Goal: Task Accomplishment & Management: Manage account settings

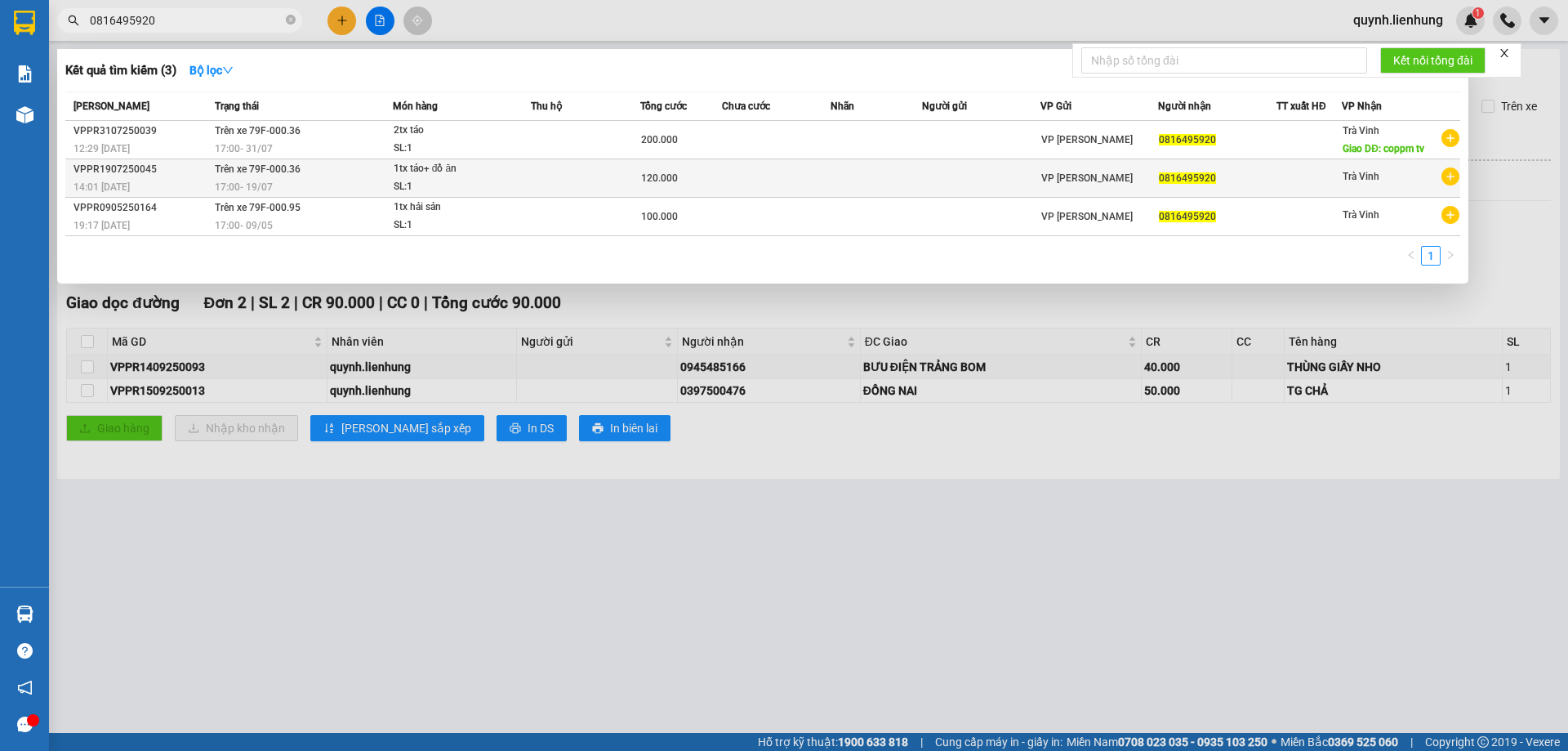
type input "0816495920"
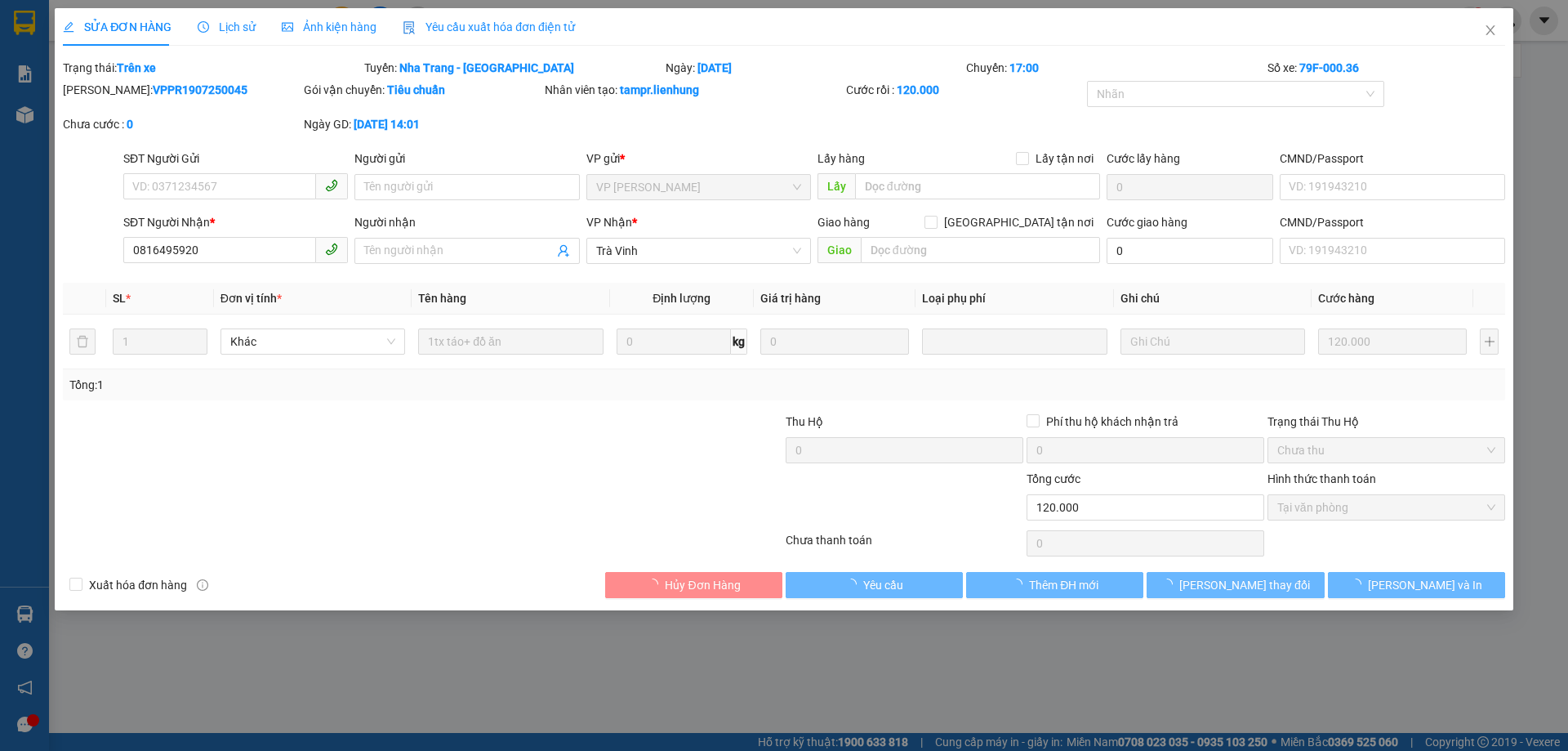
type input "0816495920"
type input "120.000"
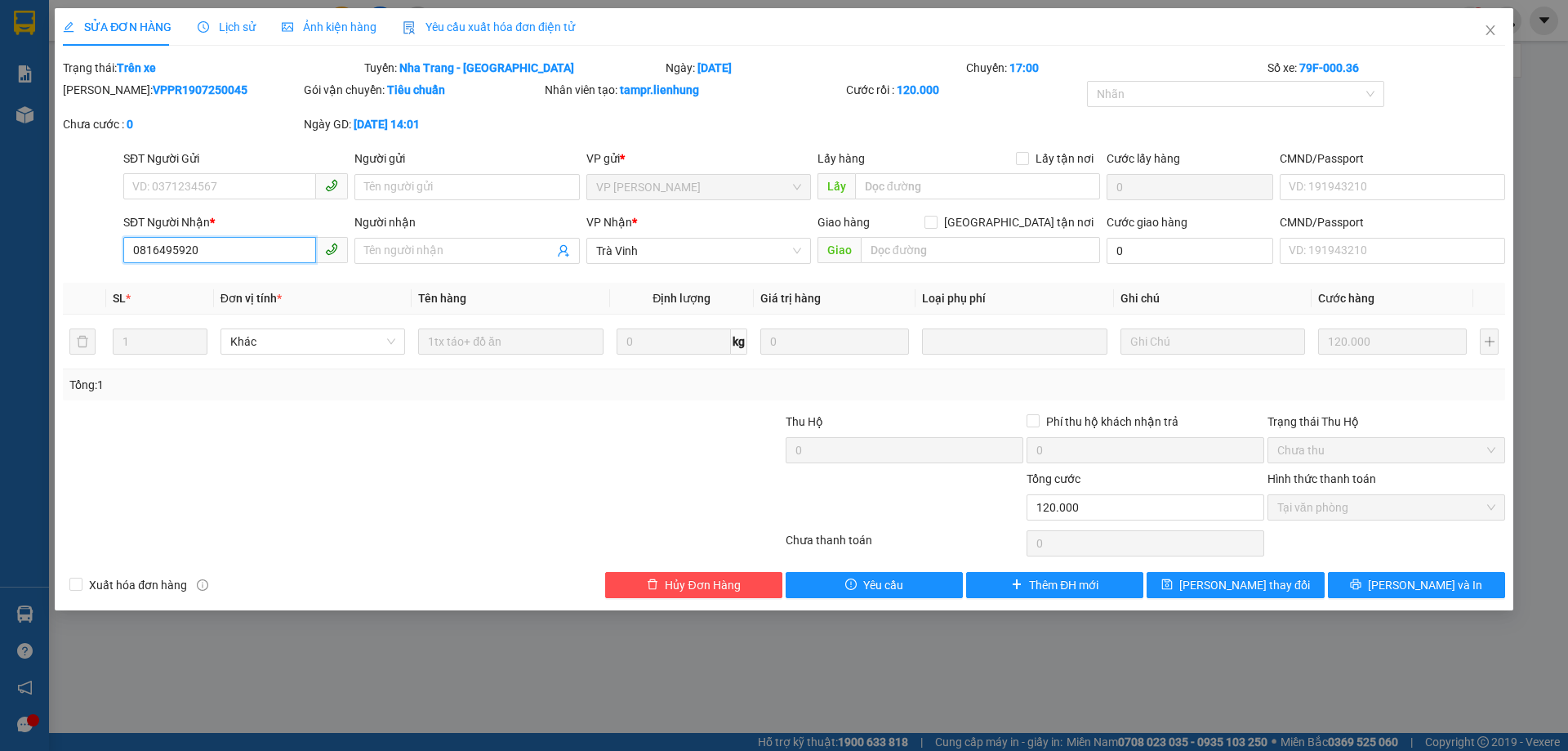
drag, startPoint x: 217, startPoint y: 246, endPoint x: 111, endPoint y: 239, distance: 106.2
click at [111, 239] on div "SĐT Người Nhận * 0816495920 0816495920 Người nhận Tên người nhận VP Nhận * Trà …" at bounding box center [784, 241] width 1445 height 57
drag, startPoint x: 595, startPoint y: 177, endPoint x: 627, endPoint y: 183, distance: 32.6
drag, startPoint x: 627, startPoint y: 183, endPoint x: 1490, endPoint y: 30, distance: 876.5
click at [1490, 30] on icon "close" at bounding box center [1489, 30] width 9 height 10
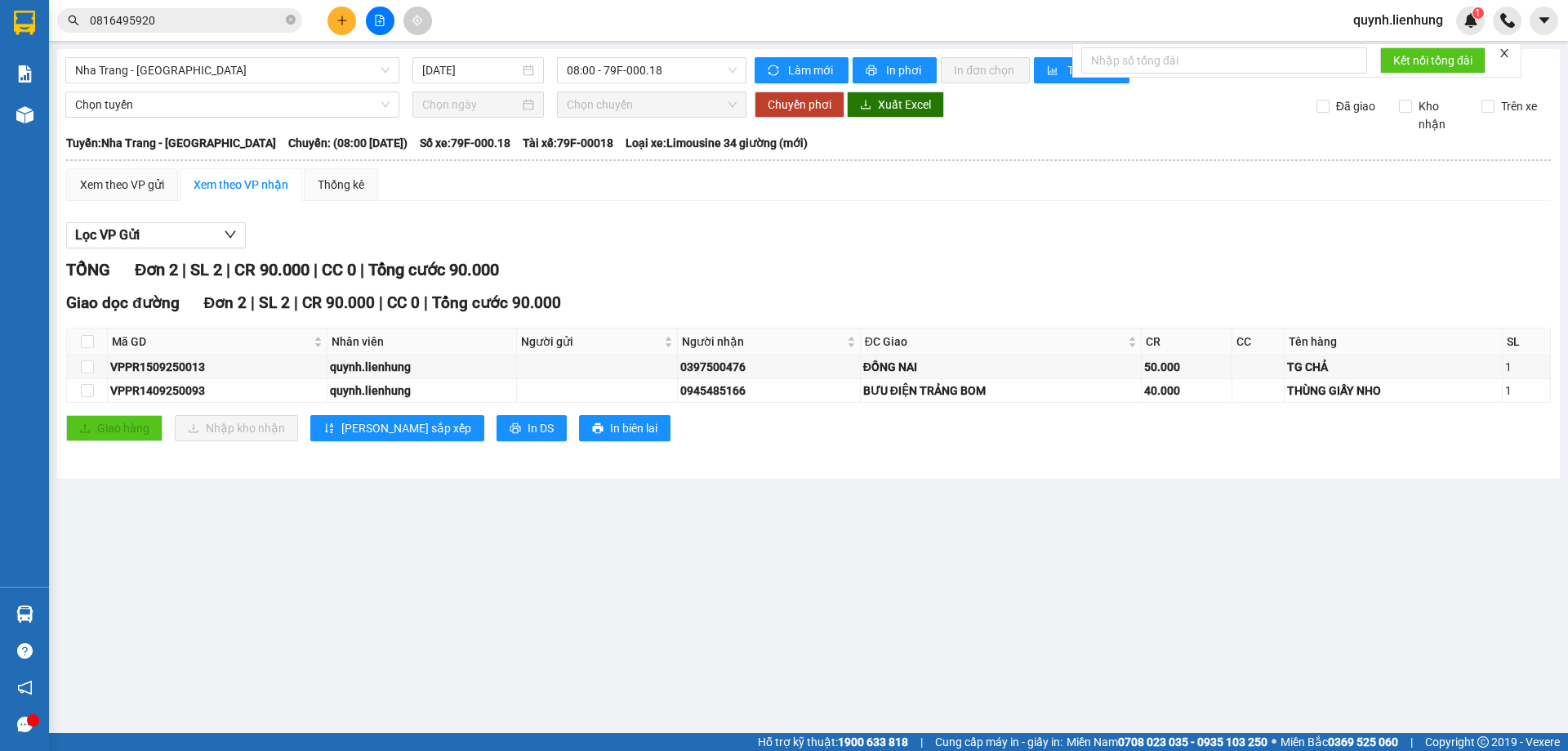
drag, startPoint x: 172, startPoint y: 15, endPoint x: 62, endPoint y: 13, distance: 110.0
click at [64, 13] on span "0816495920" at bounding box center [179, 20] width 245 height 25
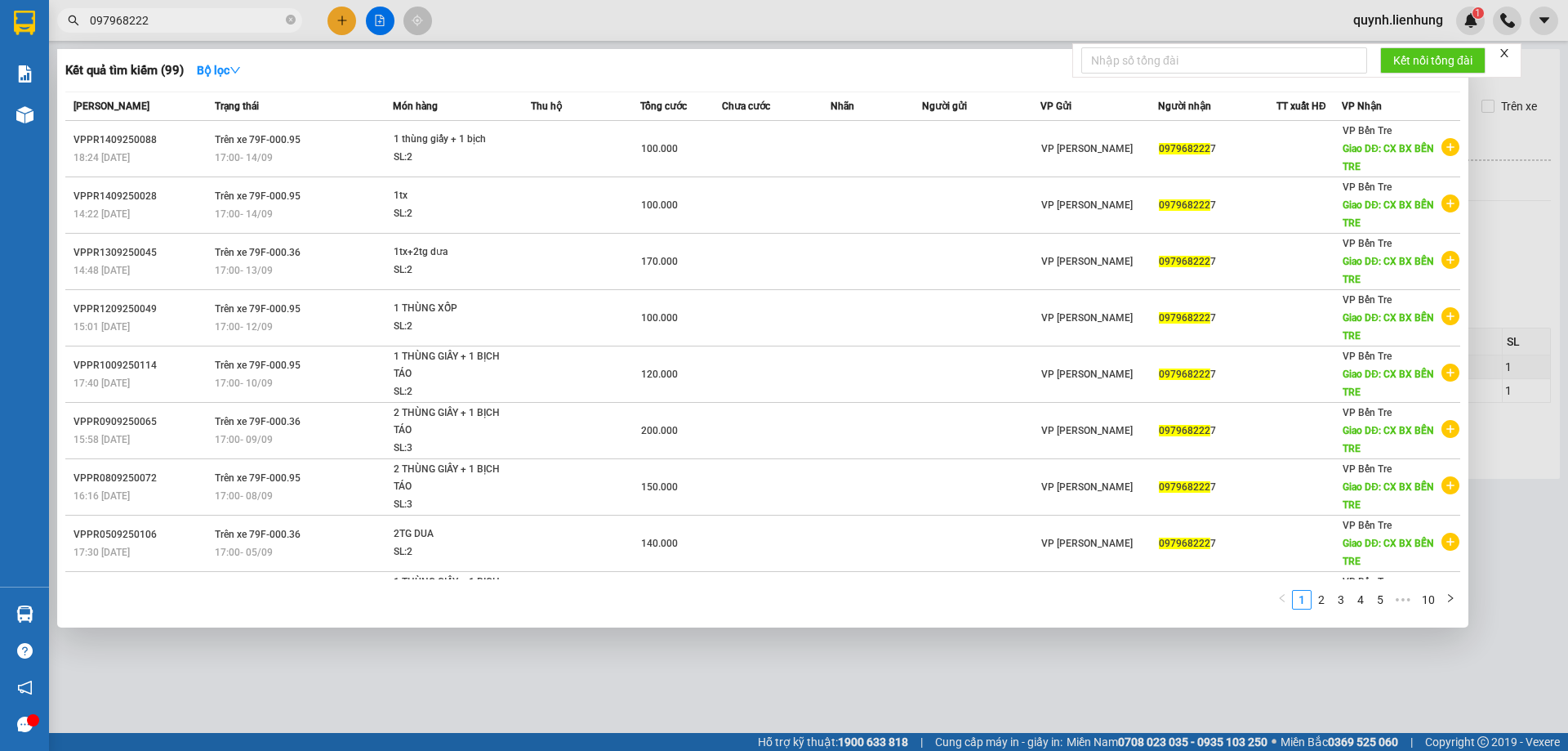
type input "097968222"
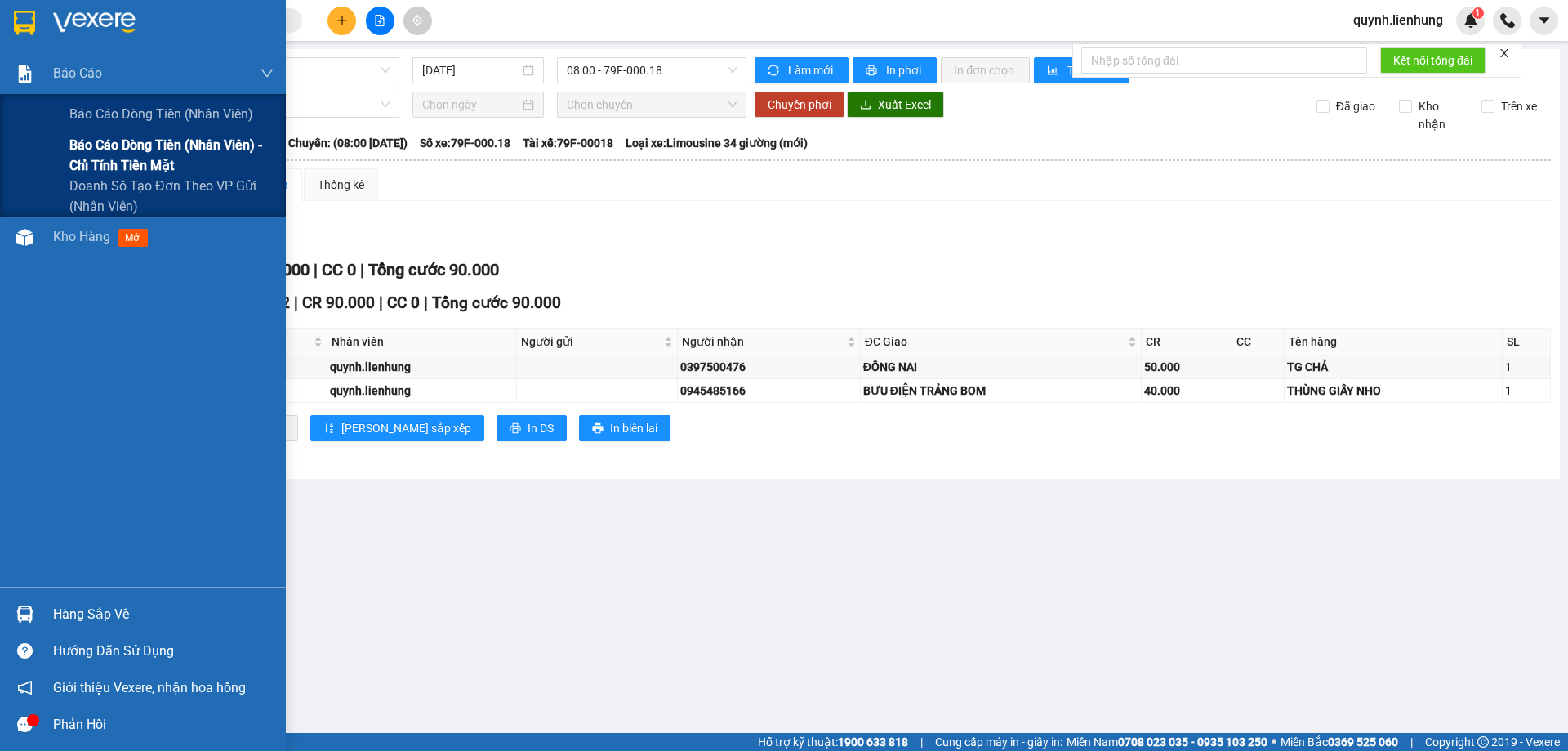
click at [120, 148] on span "Báo cáo dòng tiền (nhân viên) - chỉ tính tiền mặt" at bounding box center [171, 155] width 204 height 41
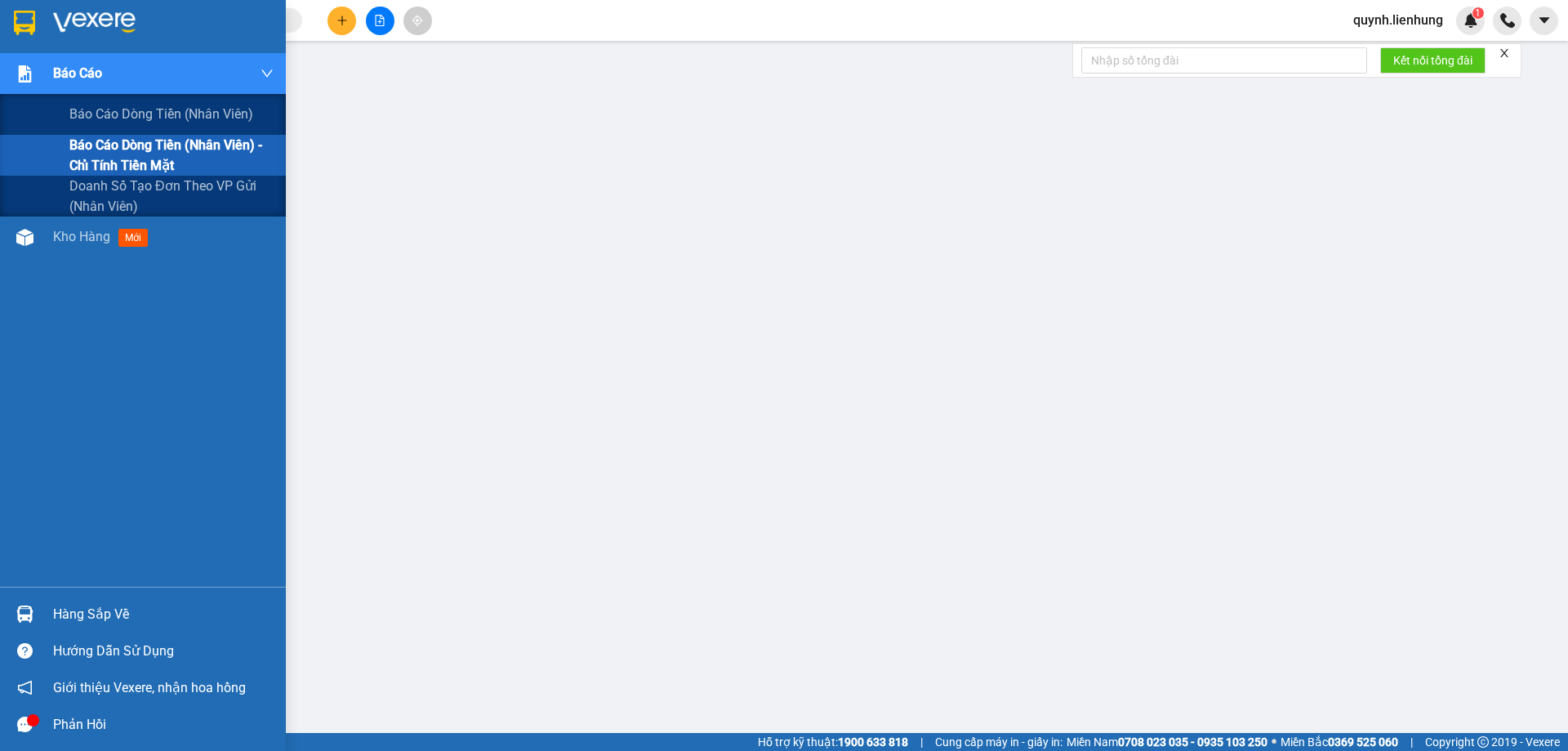
click at [97, 146] on span "Báo cáo dòng tiền (nhân viên) - chỉ tính tiền mặt" at bounding box center [171, 155] width 204 height 41
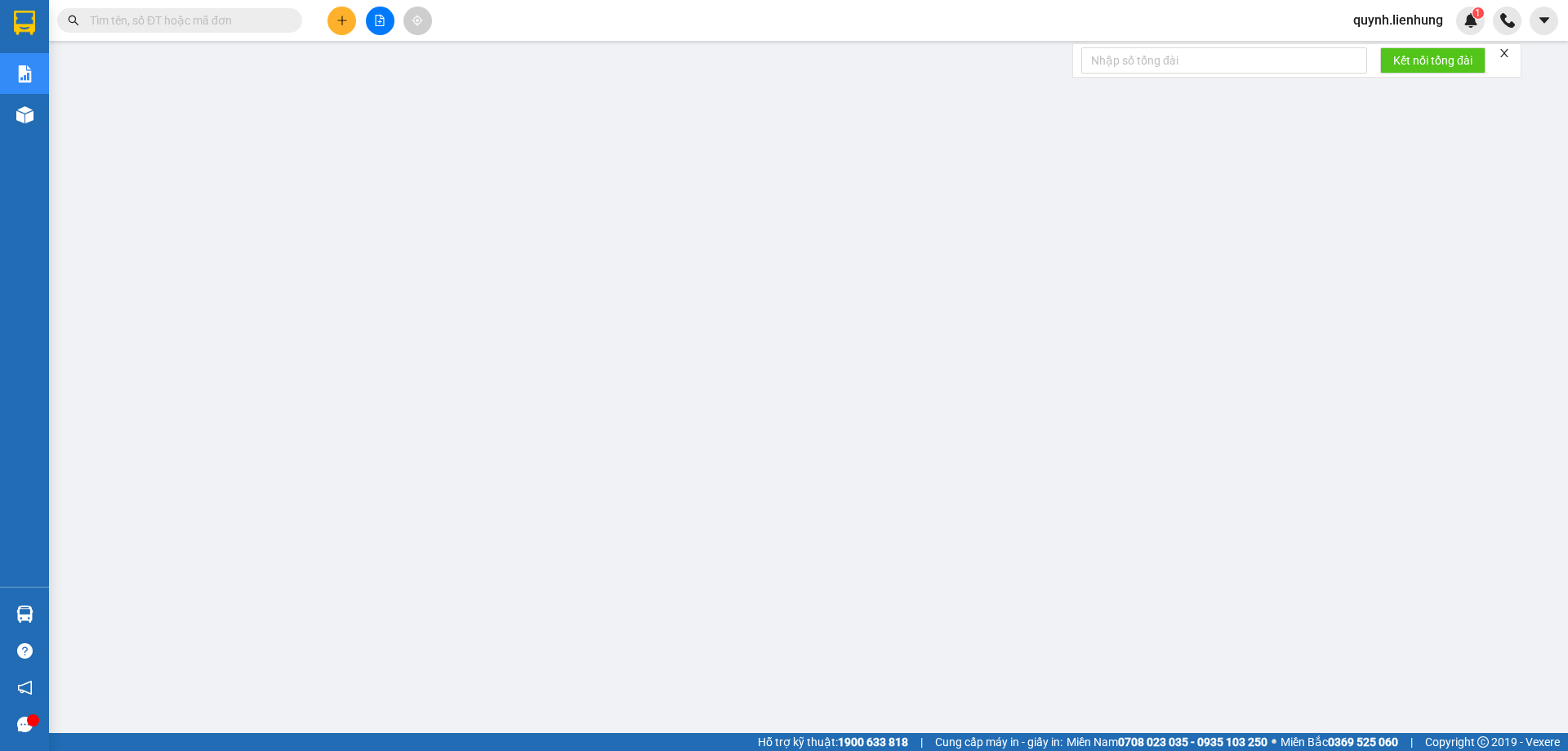
click at [150, 15] on input "text" at bounding box center [185, 20] width 192 height 18
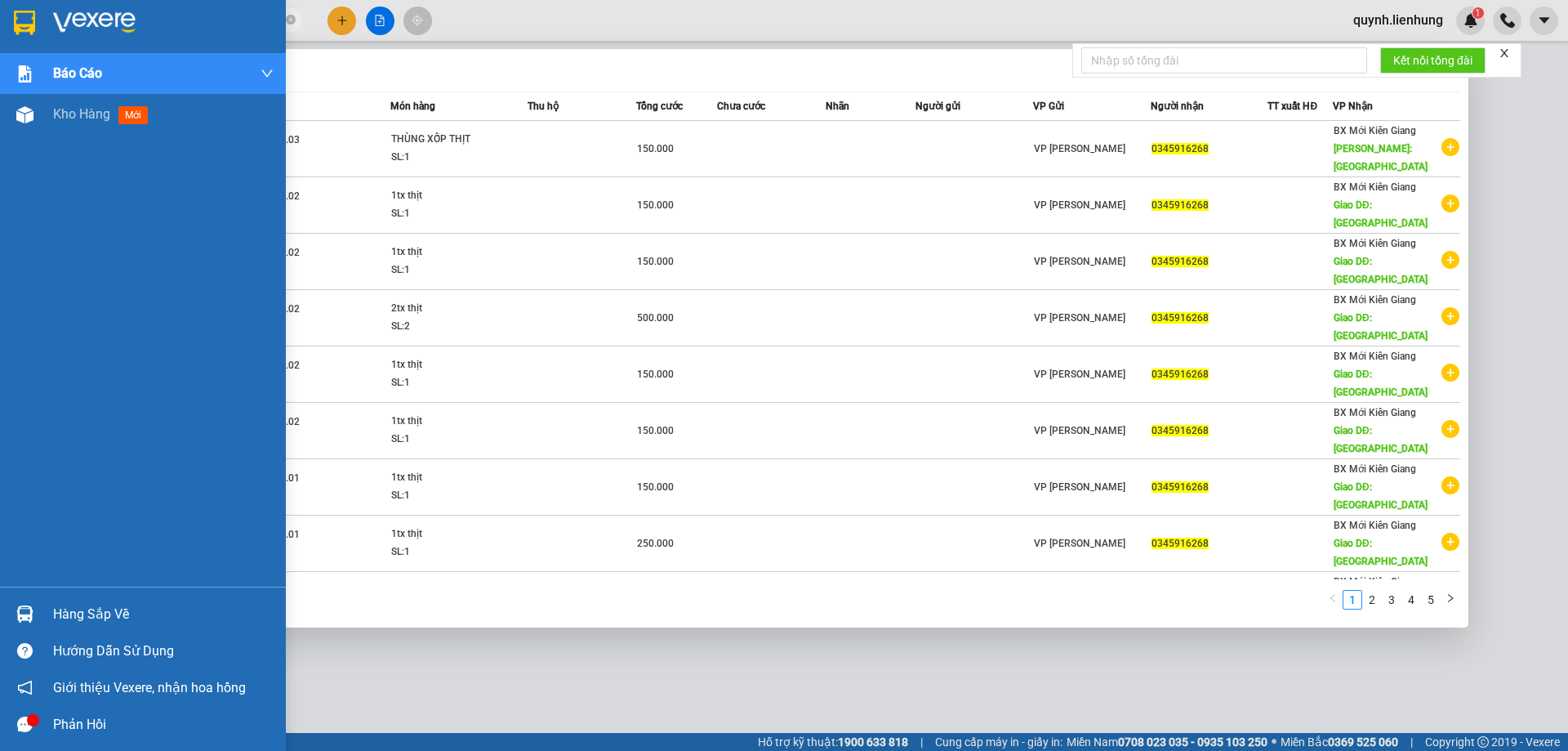
type input "0345916268"
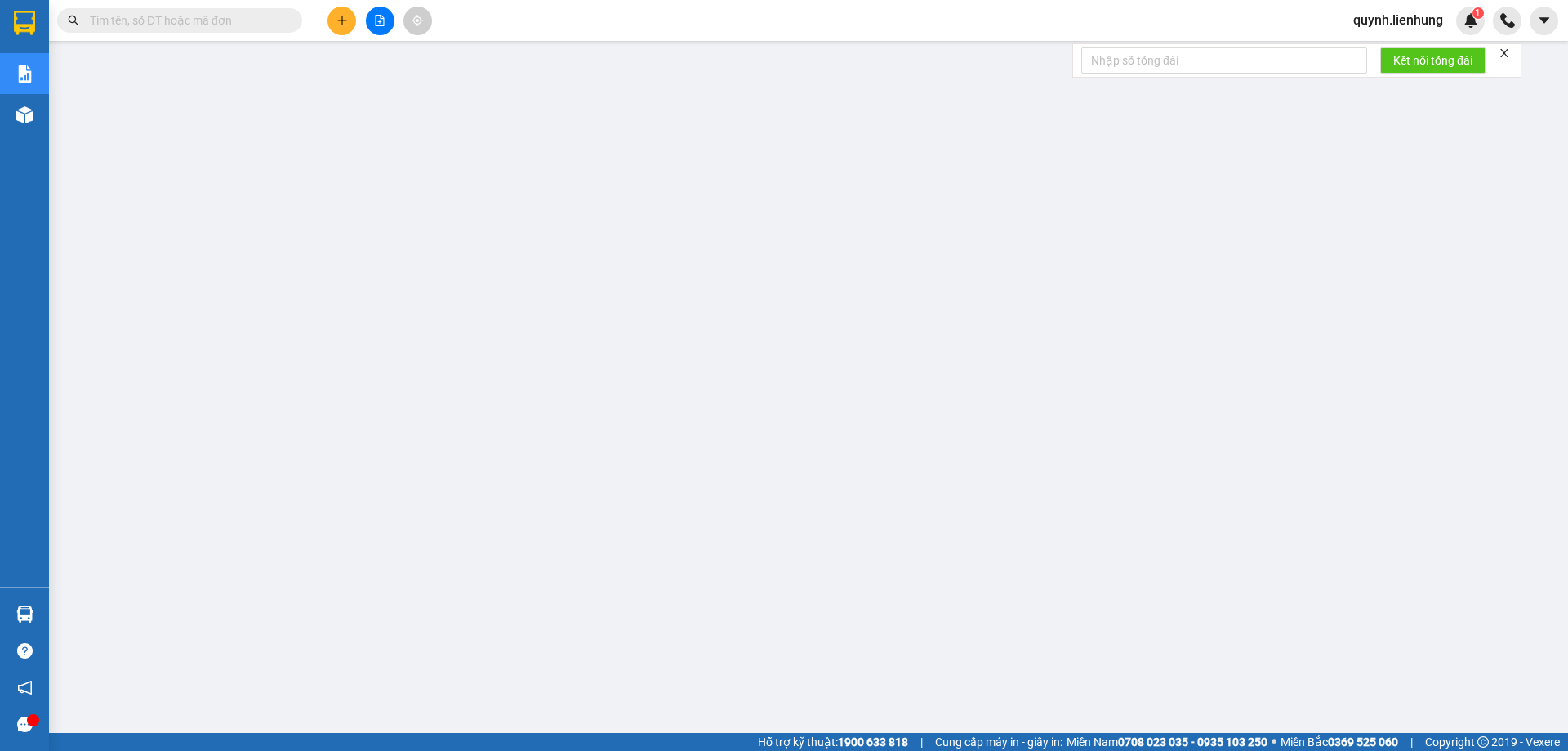
click at [1372, 18] on span "quynh.lienhung" at bounding box center [1398, 20] width 116 height 20
click at [1376, 48] on span "Đăng xuất" at bounding box center [1405, 51] width 83 height 18
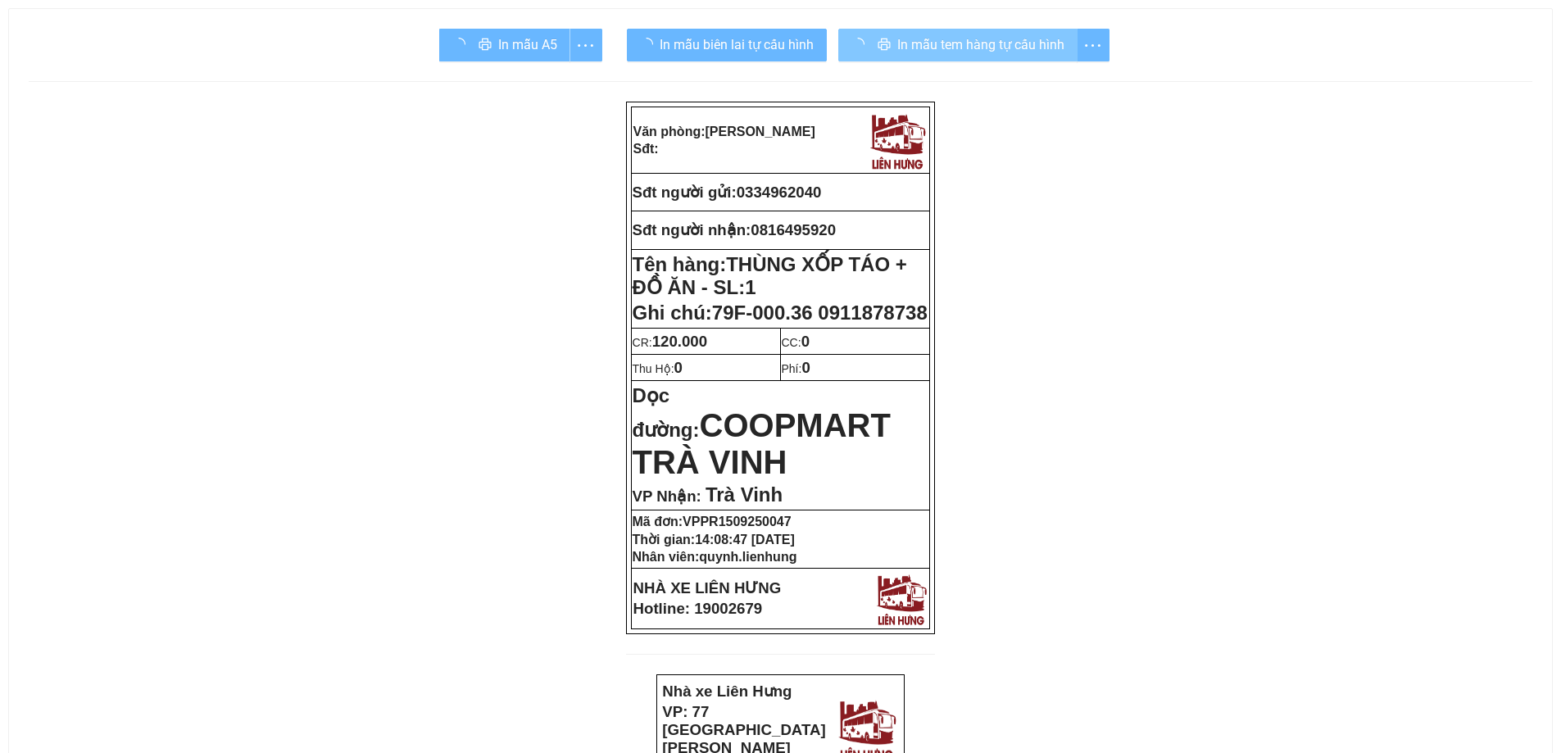
drag, startPoint x: 956, startPoint y: 45, endPoint x: 943, endPoint y: 48, distance: 13.3
click at [955, 45] on span "In mẫu tem hàng tự cấu hình" at bounding box center [980, 44] width 167 height 20
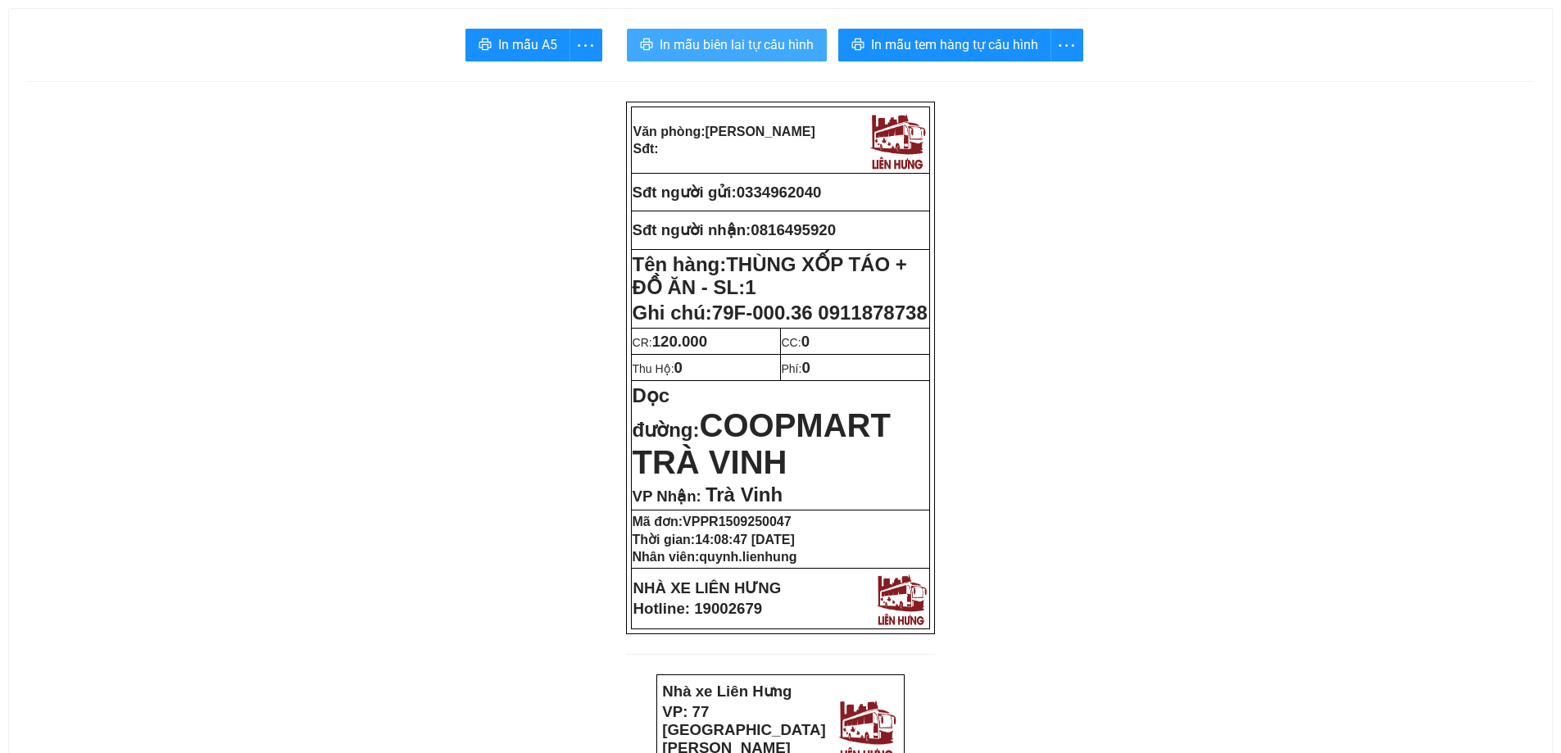
click at [744, 57] on button "In mẫu biên lai tự cấu hình" at bounding box center [727, 45] width 200 height 33
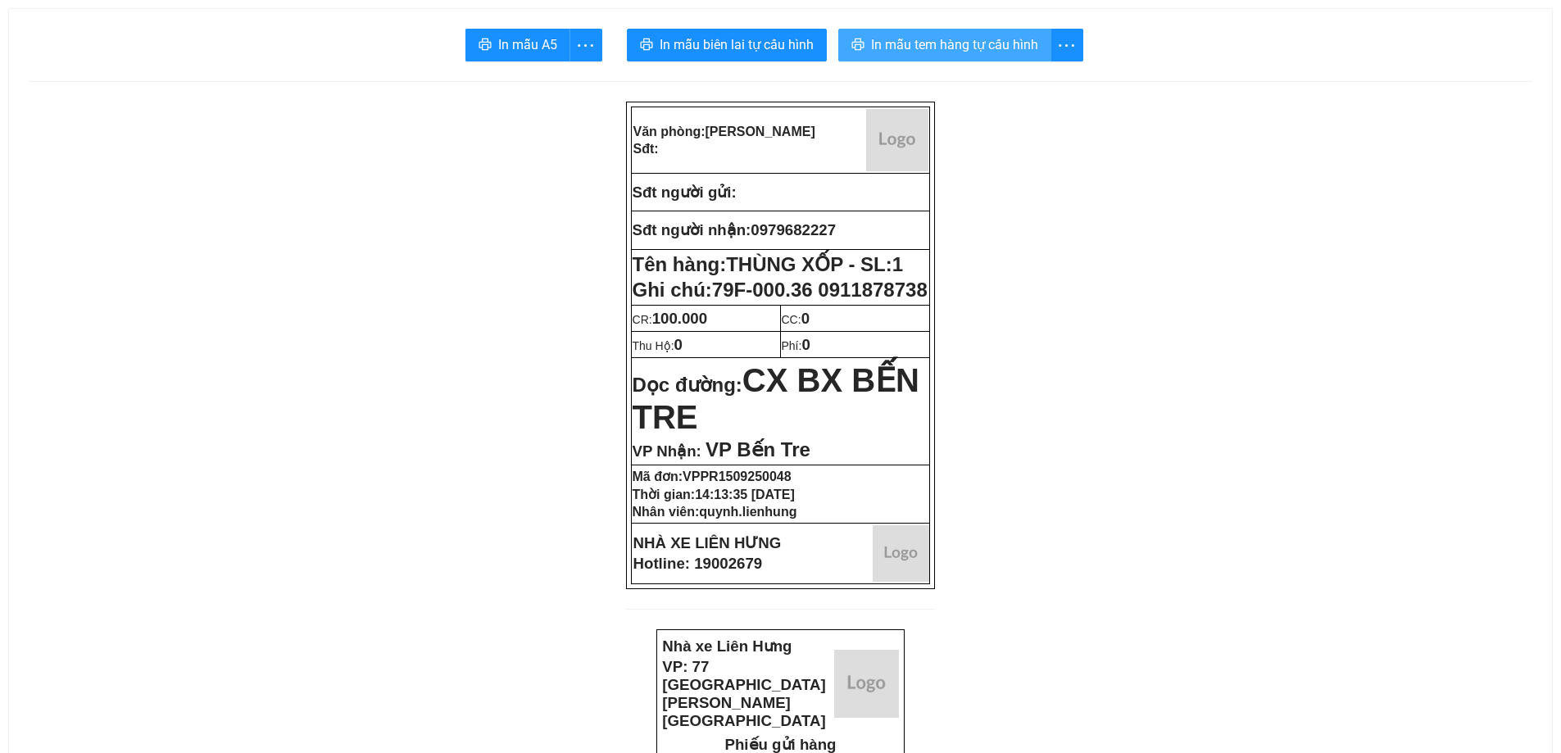
click at [1014, 60] on button "In mẫu tem hàng tự cấu hình" at bounding box center [944, 45] width 213 height 33
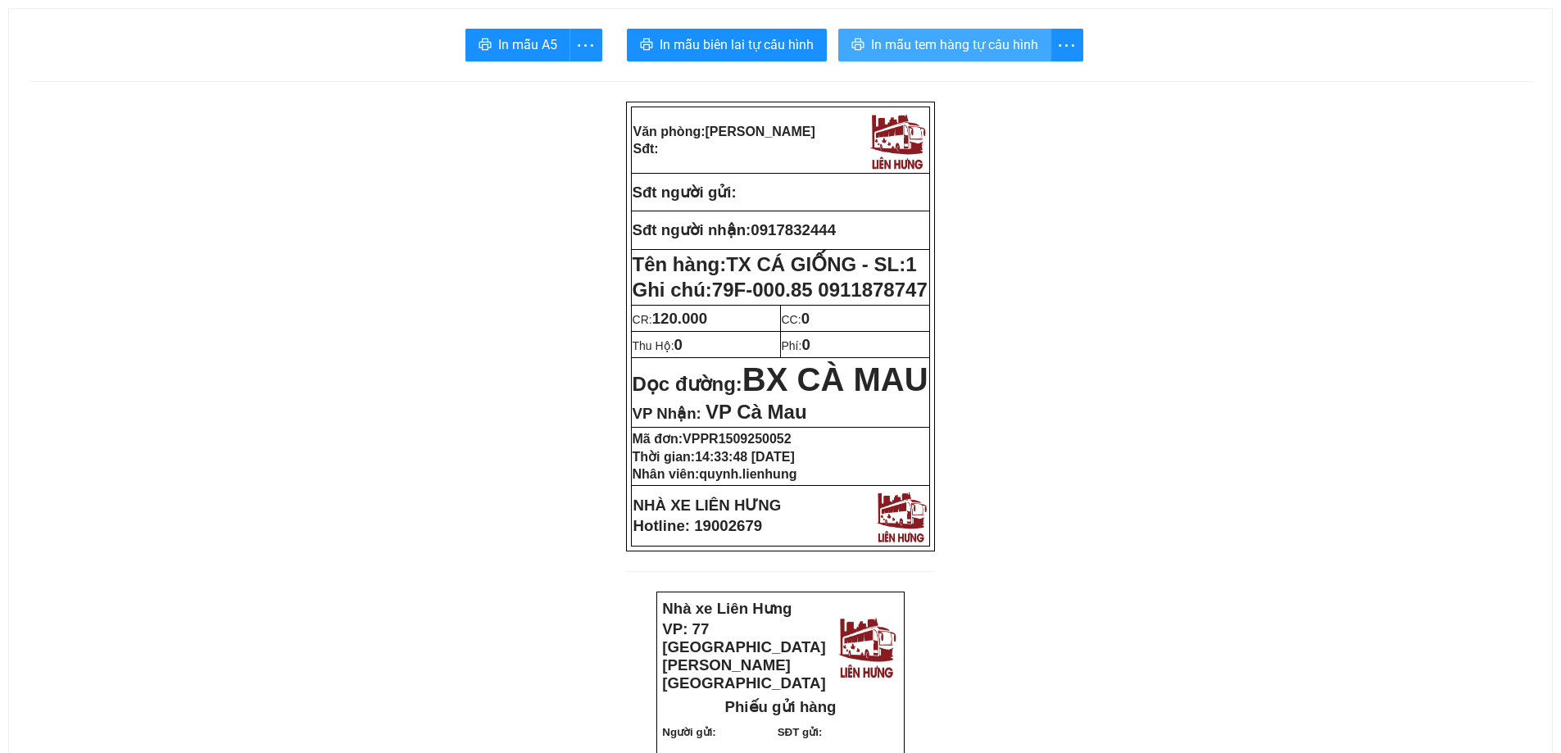
click at [970, 43] on span "In mẫu tem hàng tự cấu hình" at bounding box center [954, 44] width 167 height 20
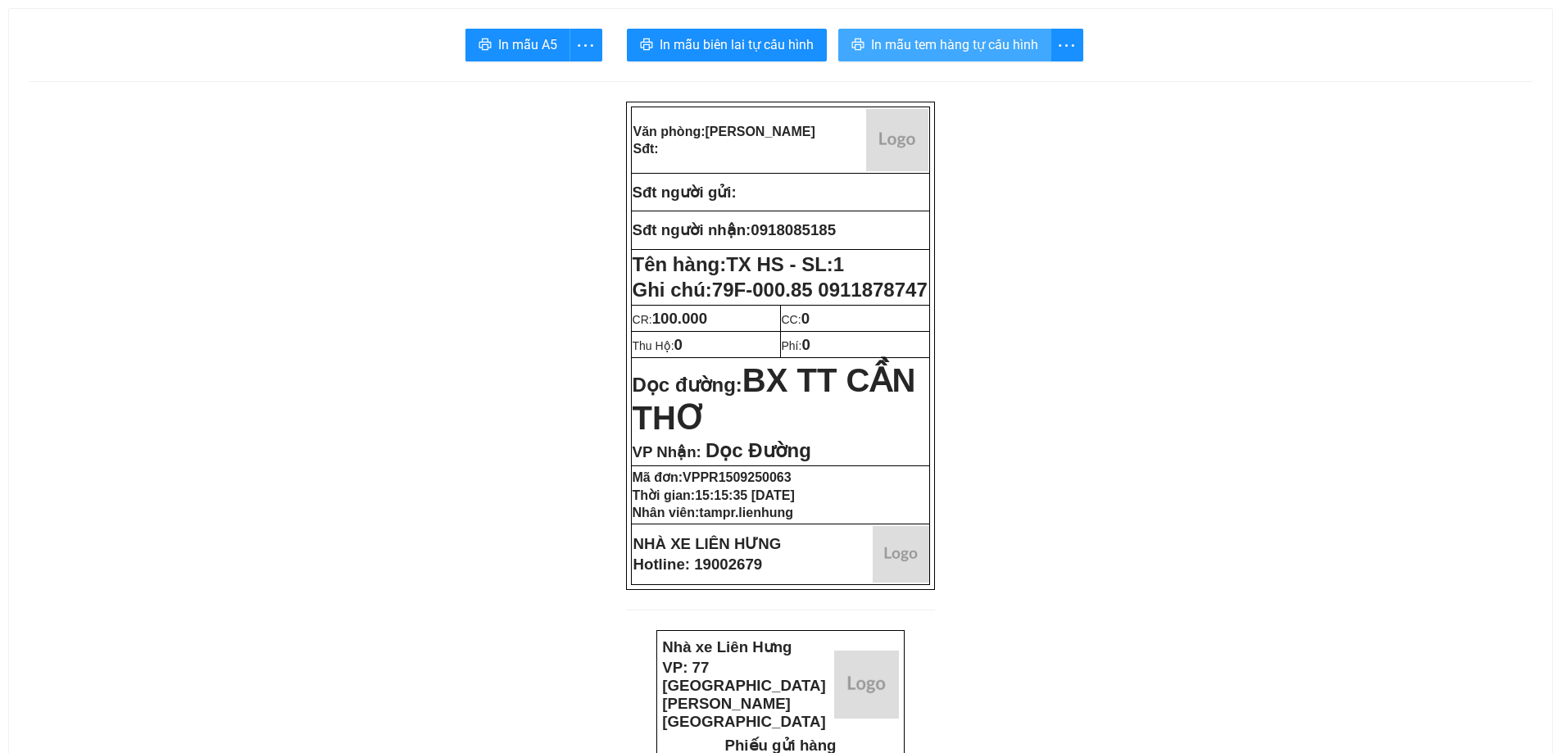
click at [926, 40] on span "In mẫu tem hàng tự cấu hình" at bounding box center [954, 44] width 167 height 20
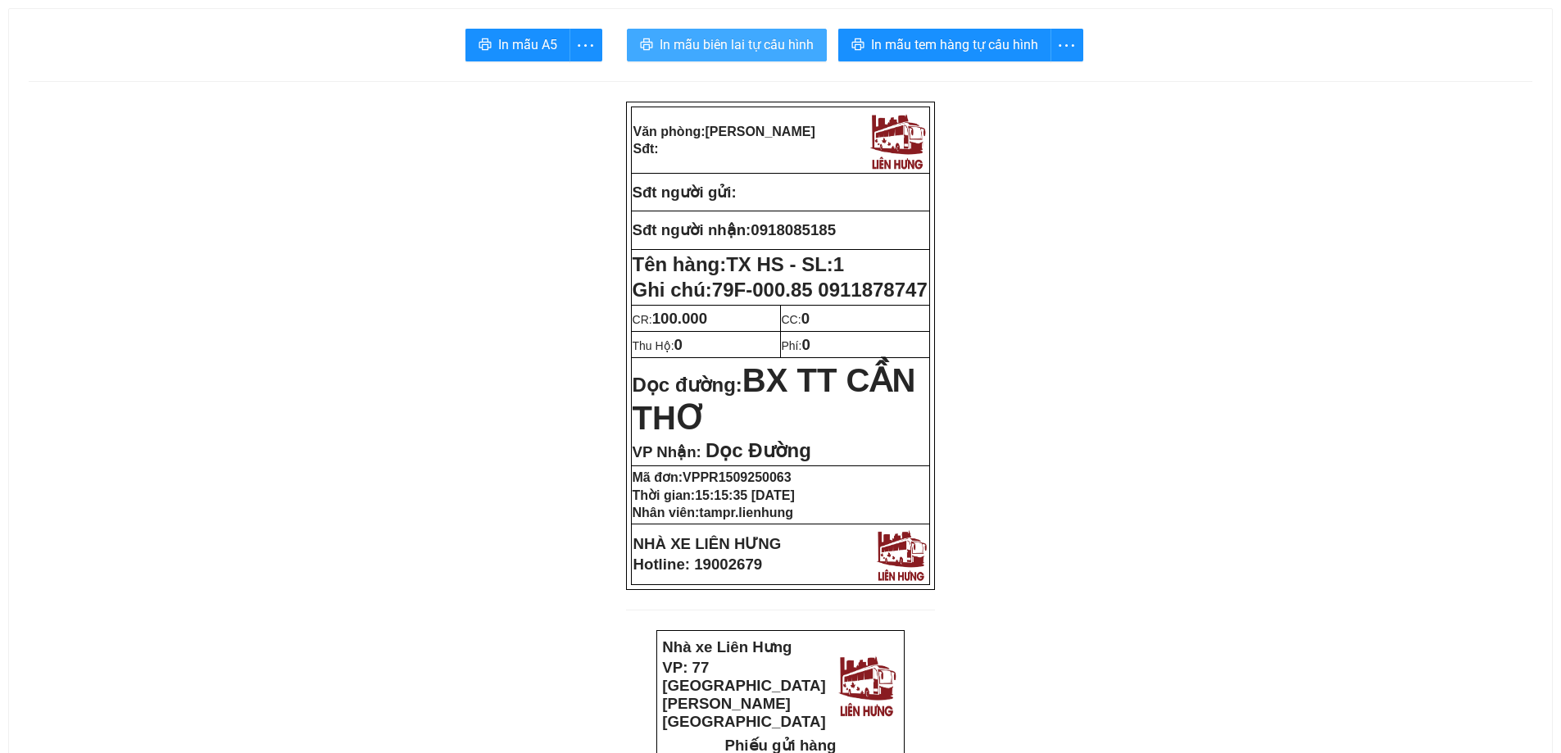
click at [716, 32] on button "In mẫu biên lai tự cấu hình" at bounding box center [727, 45] width 200 height 33
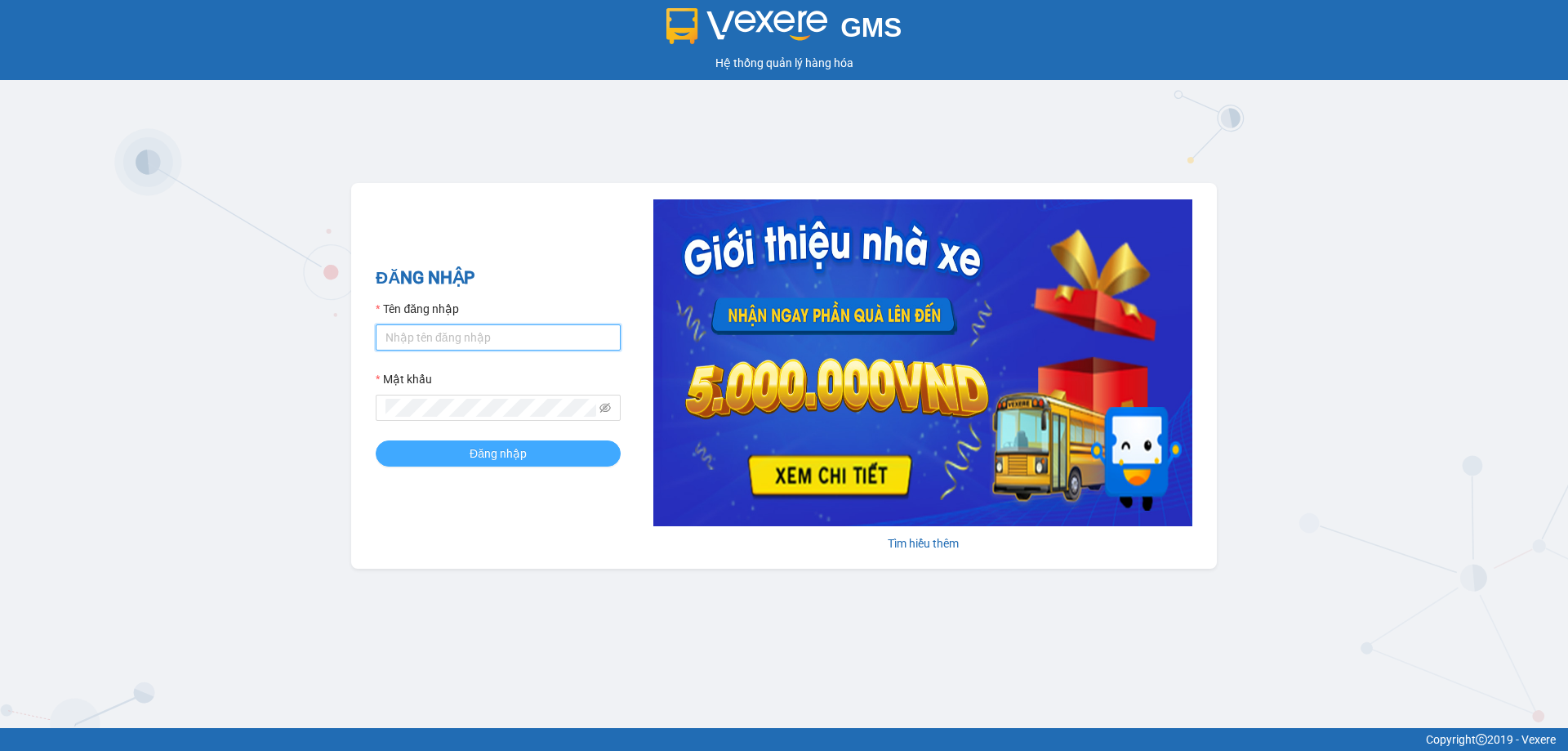
type input "tampr.lienhung"
click at [508, 458] on span "Đăng nhập" at bounding box center [497, 454] width 57 height 18
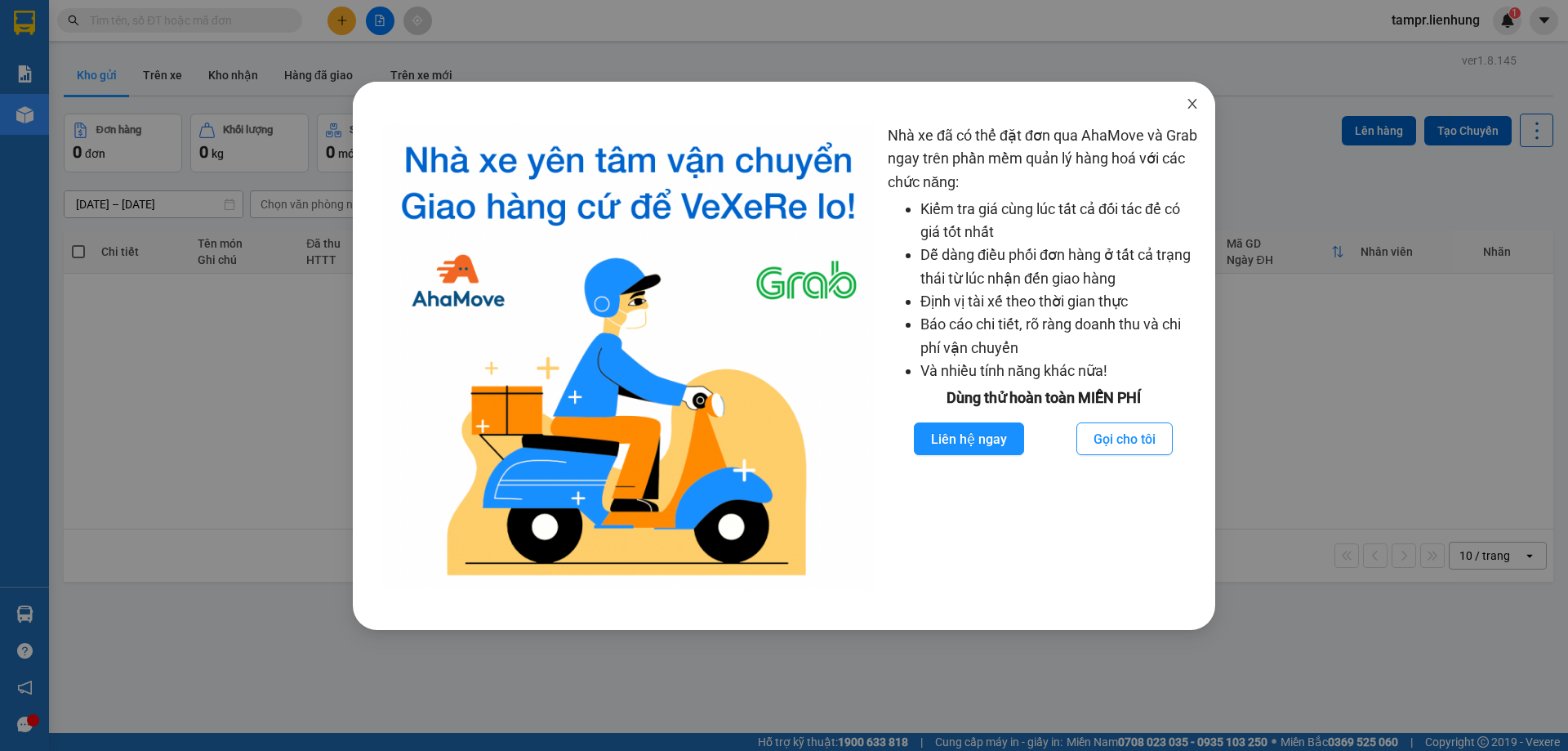
click at [1196, 102] on icon "close" at bounding box center [1191, 103] width 13 height 13
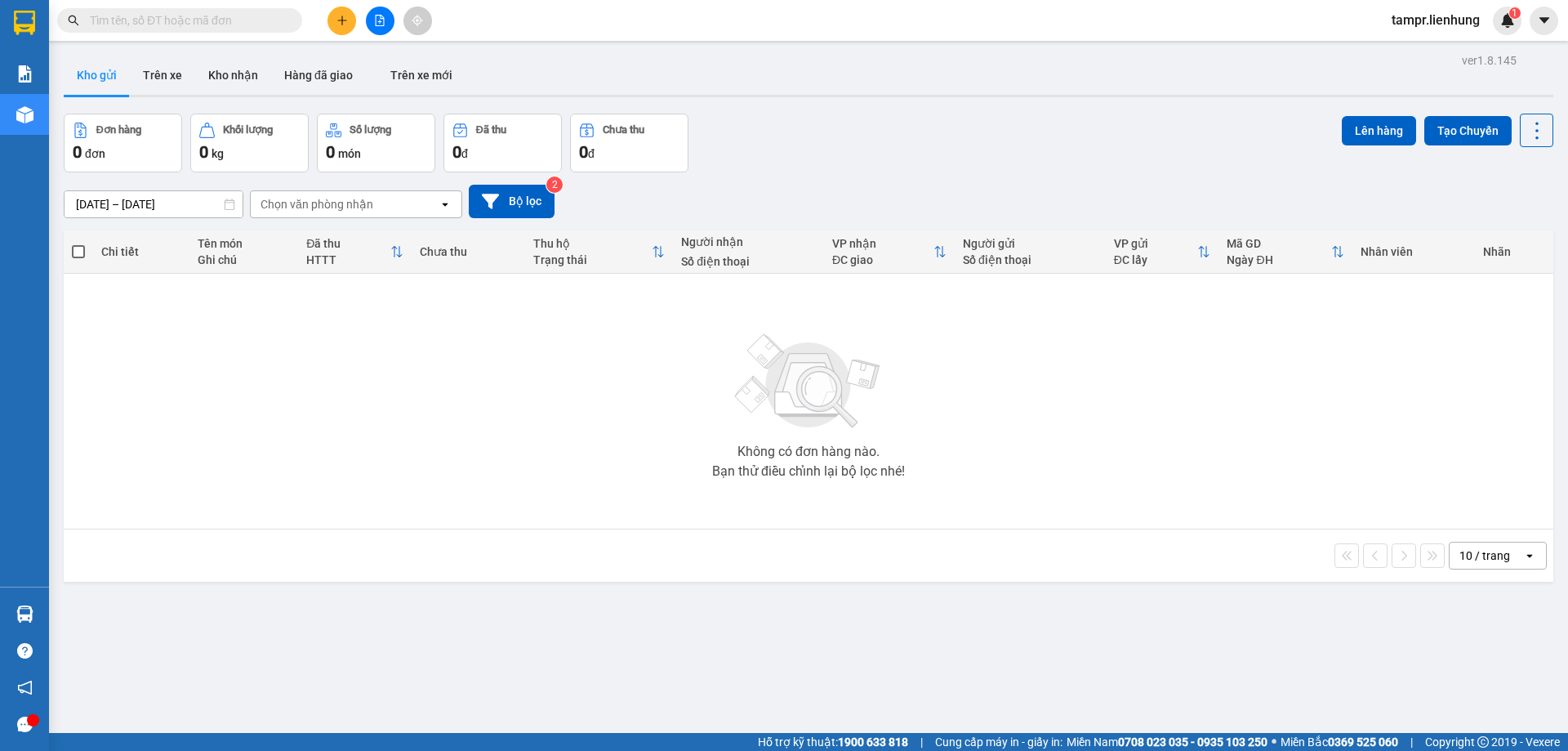
click at [1441, 17] on span "tampr.lienhung" at bounding box center [1435, 20] width 115 height 20
click at [1416, 54] on span "Đăng xuất" at bounding box center [1442, 51] width 80 height 18
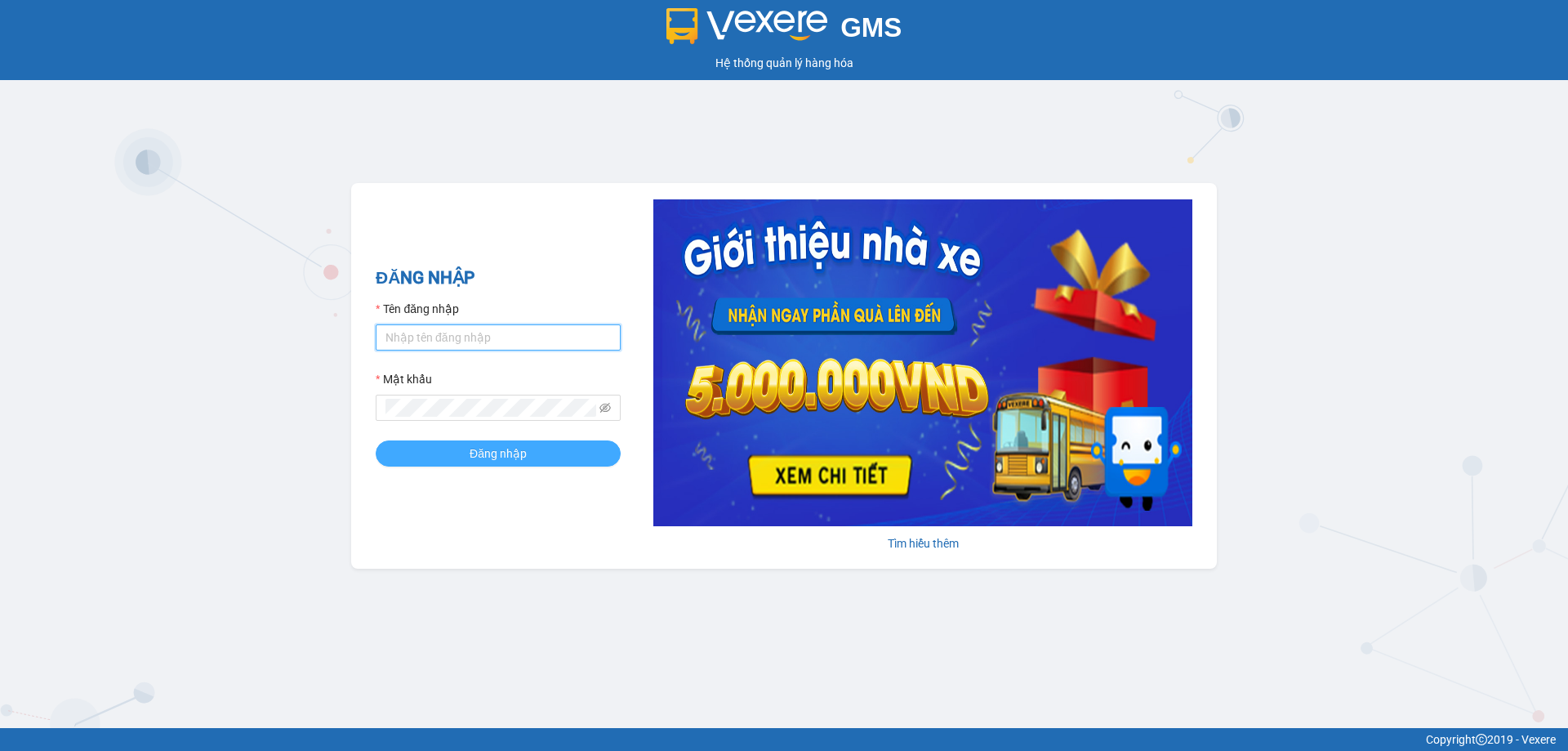
type input "tampr.lienhung"
click at [463, 463] on button "Đăng nhập" at bounding box center [498, 454] width 245 height 26
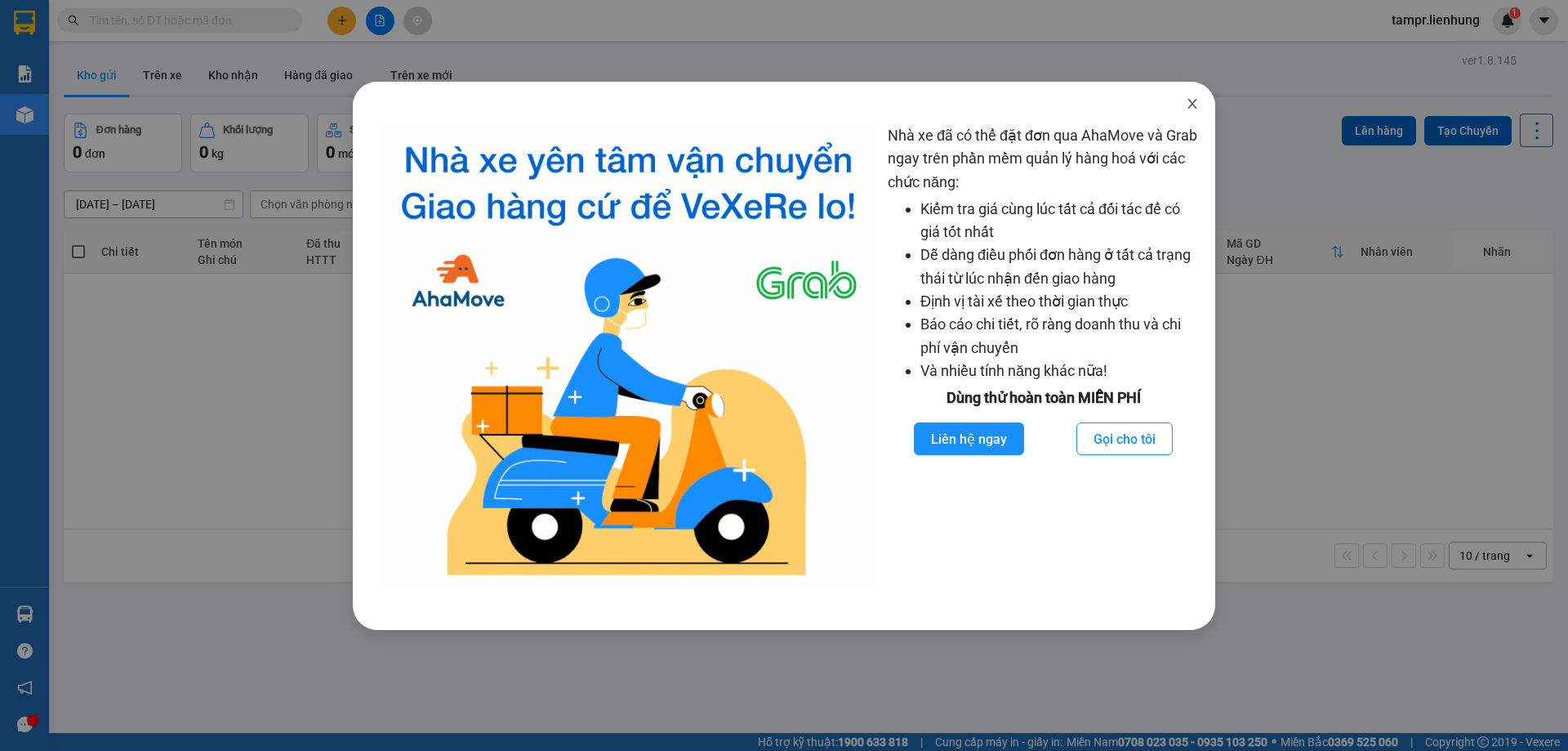
click at [1198, 106] on span "Close" at bounding box center [1192, 105] width 46 height 46
